Goal: Task Accomplishment & Management: Manage account settings

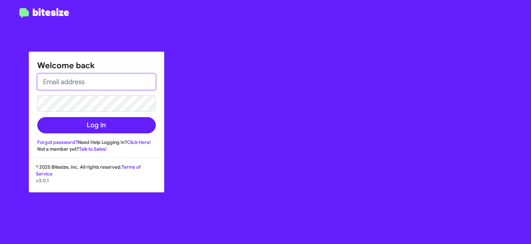
click at [61, 85] on input "email" at bounding box center [96, 82] width 119 height 16
type input "[EMAIL_ADDRESS][DOMAIN_NAME]"
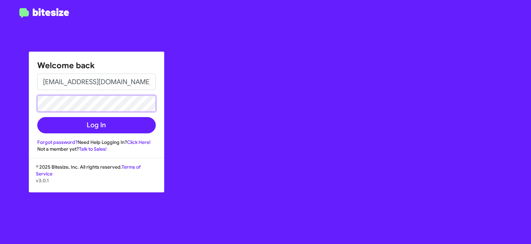
click at [37, 117] on button "Log In" at bounding box center [96, 125] width 119 height 16
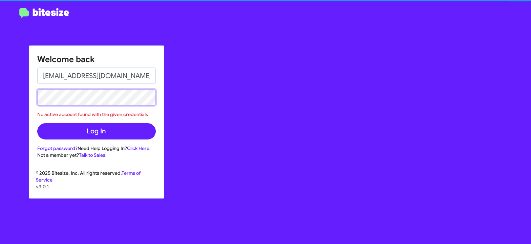
click at [37, 123] on button "Log In" at bounding box center [96, 131] width 119 height 16
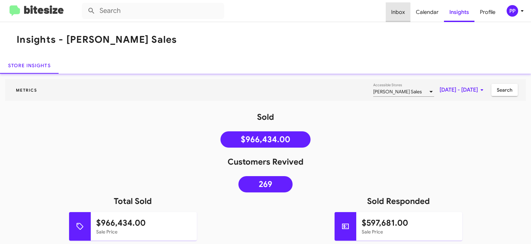
click at [399, 14] on span "Inbox" at bounding box center [398, 12] width 25 height 20
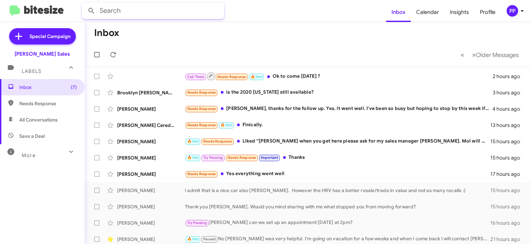
click at [128, 9] on input "text" at bounding box center [153, 11] width 142 height 16
type input "fukunaga"
click at [85, 4] on button at bounding box center [92, 11] width 14 height 14
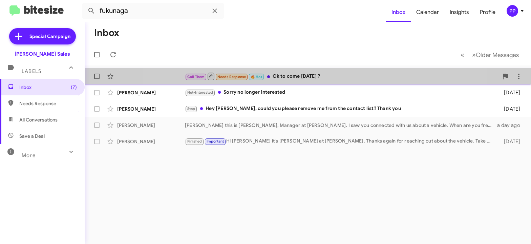
click at [294, 75] on div "Call Them Needs Response 🔥 Hot Ok to come [DATE] ?" at bounding box center [342, 76] width 314 height 8
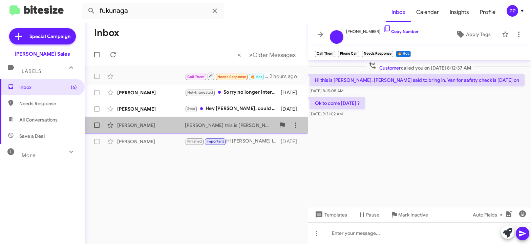
click at [152, 127] on div "[PERSON_NAME]" at bounding box center [151, 125] width 68 height 7
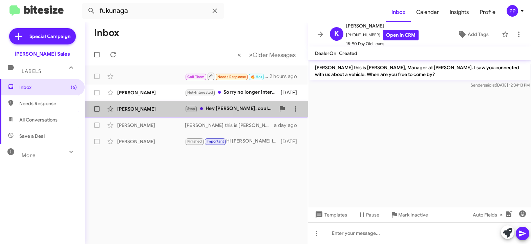
click at [141, 111] on div "[PERSON_NAME]" at bounding box center [151, 108] width 68 height 7
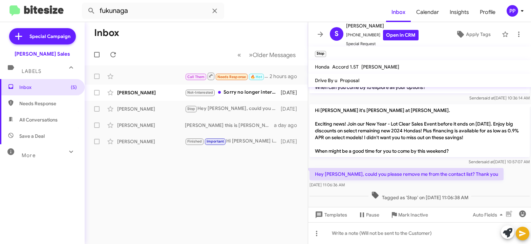
scroll to position [289, 0]
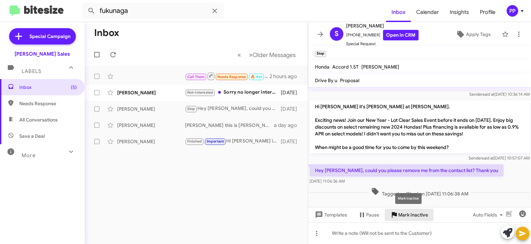
click at [409, 215] on span "Mark Inactive" at bounding box center [414, 214] width 30 height 12
